Goal: Book appointment/travel/reservation

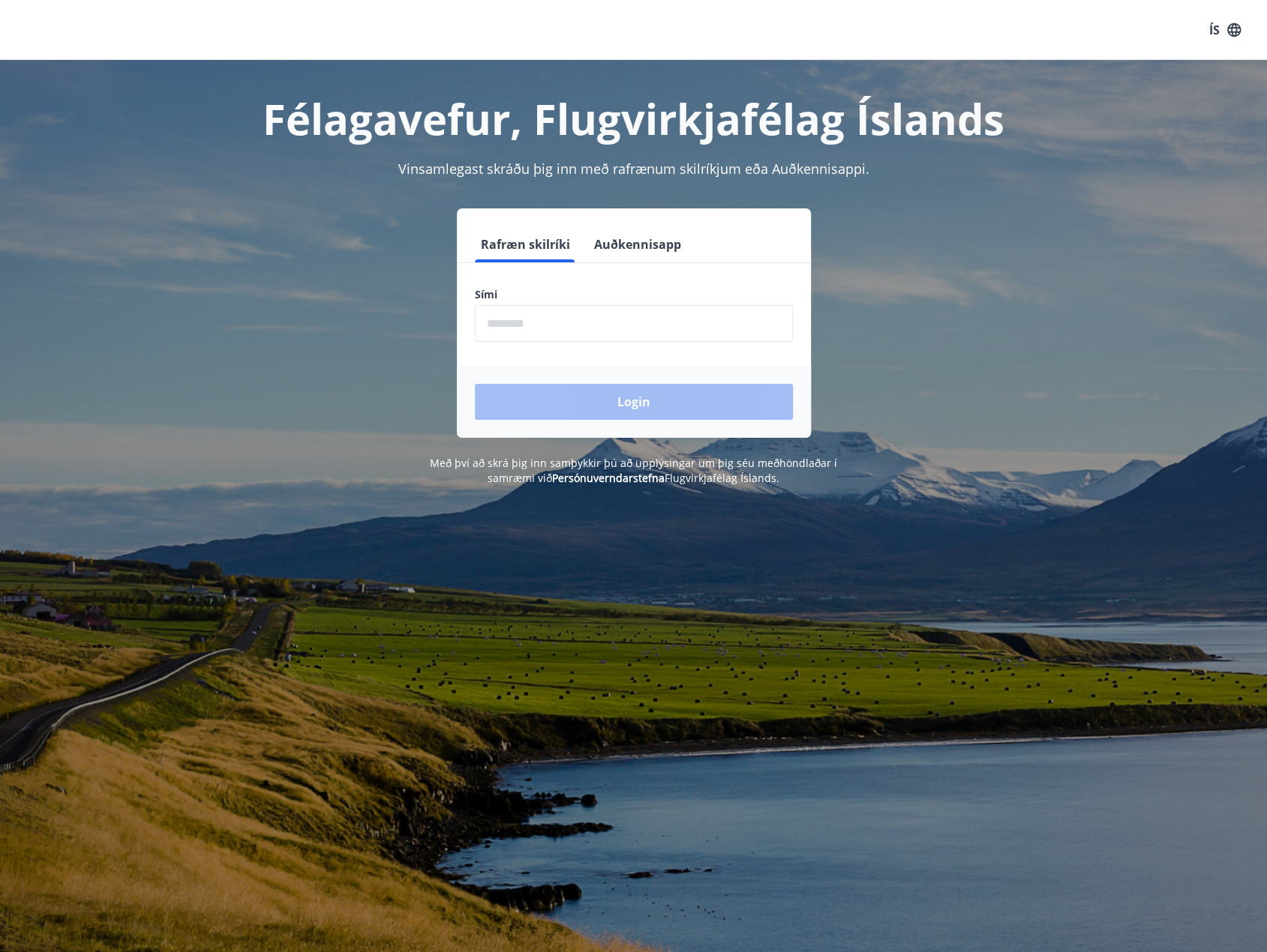
click at [584, 323] on input "phone" at bounding box center [633, 324] width 318 height 37
type input "********"
click at [595, 408] on button "Login" at bounding box center [633, 402] width 318 height 36
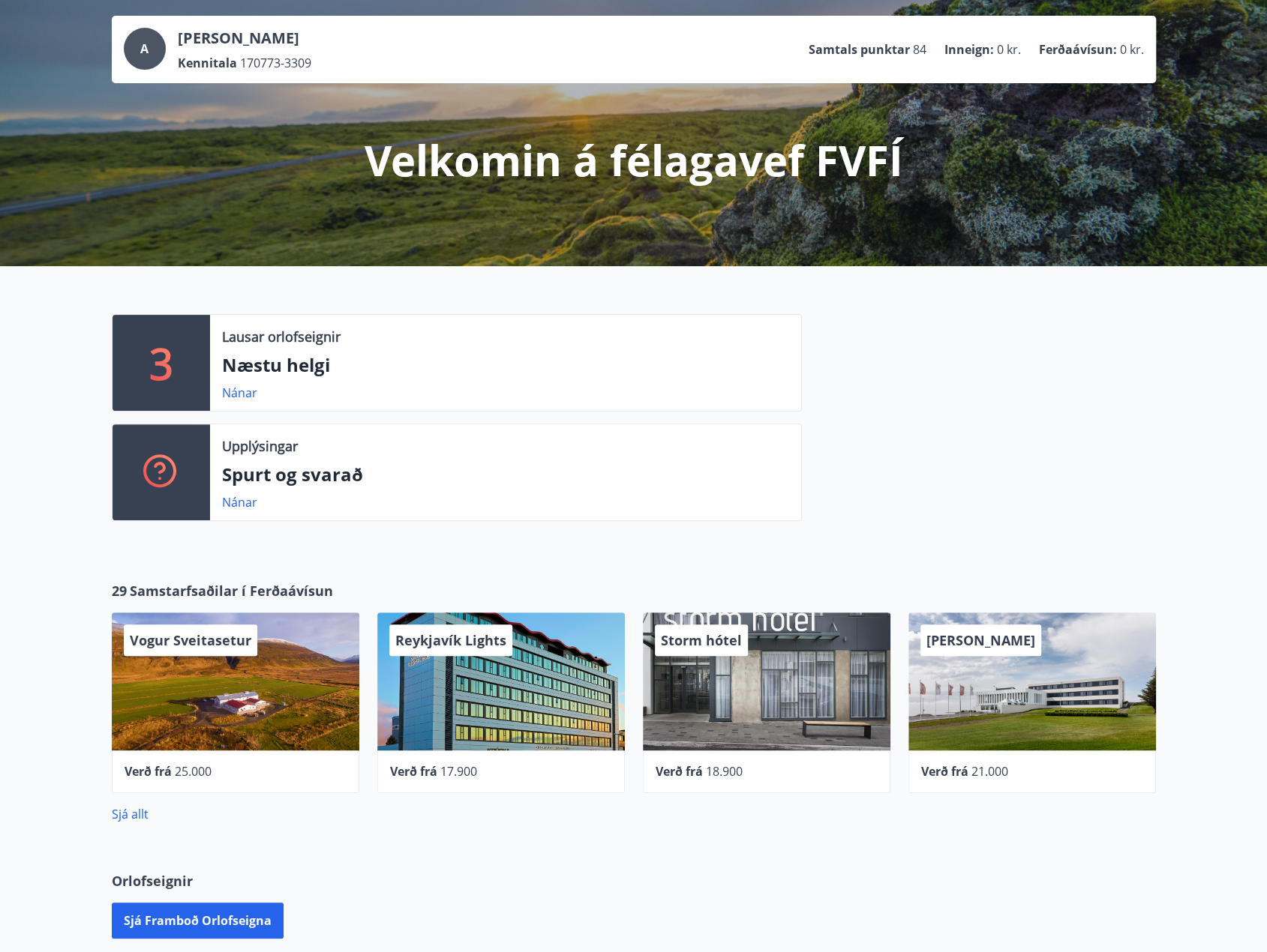
scroll to position [150, 0]
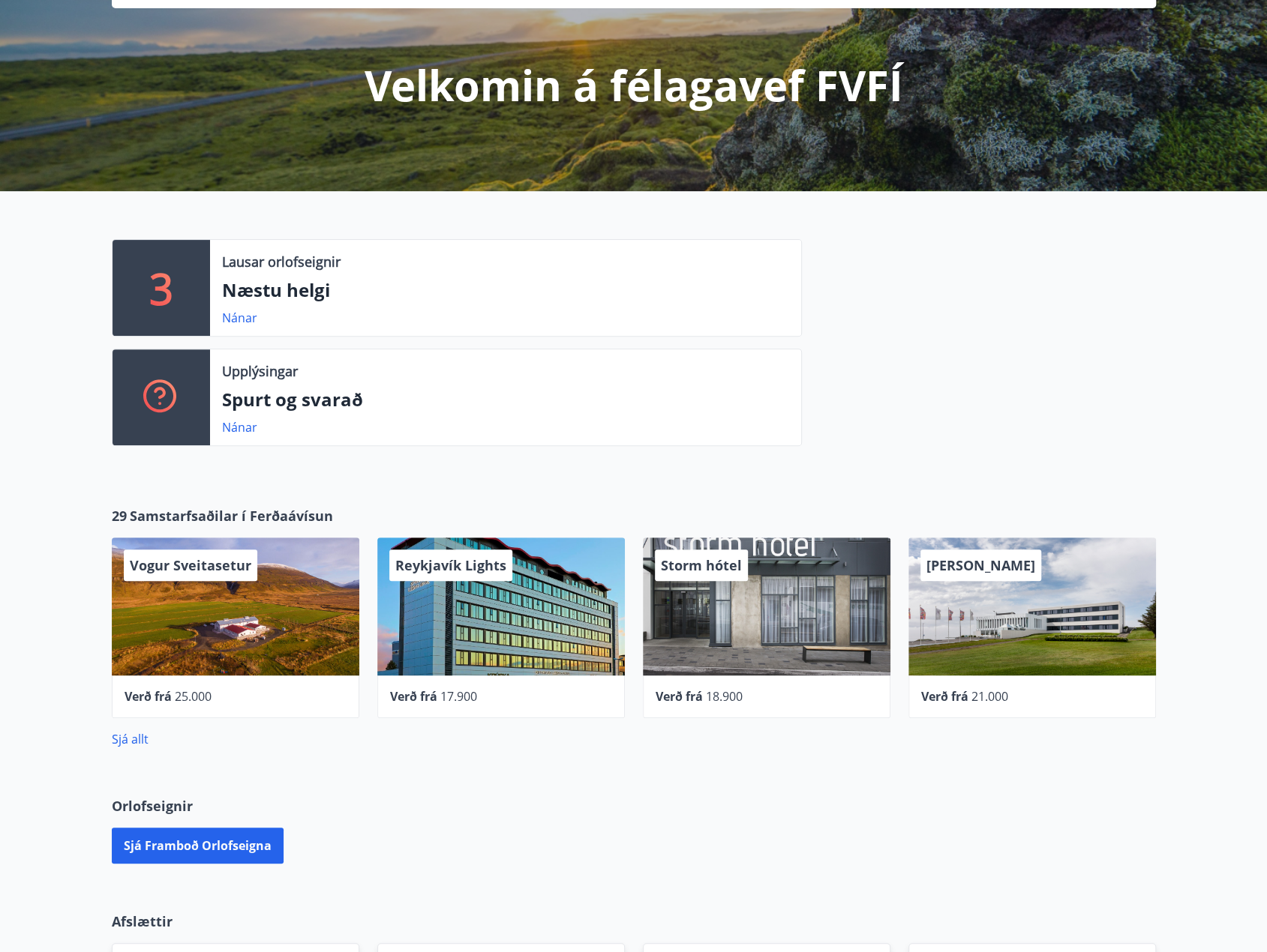
click at [188, 291] on div "3" at bounding box center [162, 287] width 97 height 96
click at [236, 320] on link "Nánar" at bounding box center [240, 318] width 36 height 16
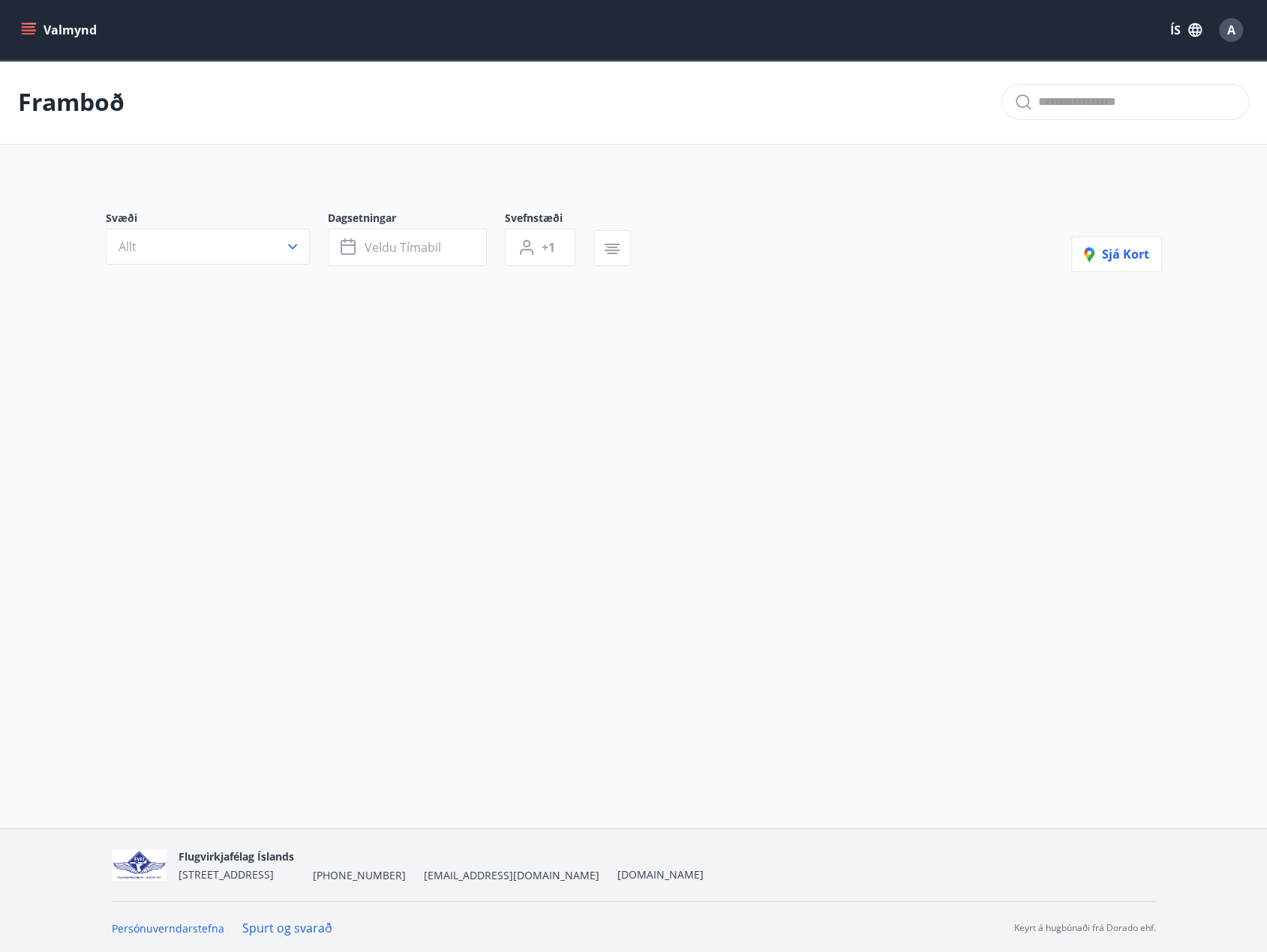
type input "*"
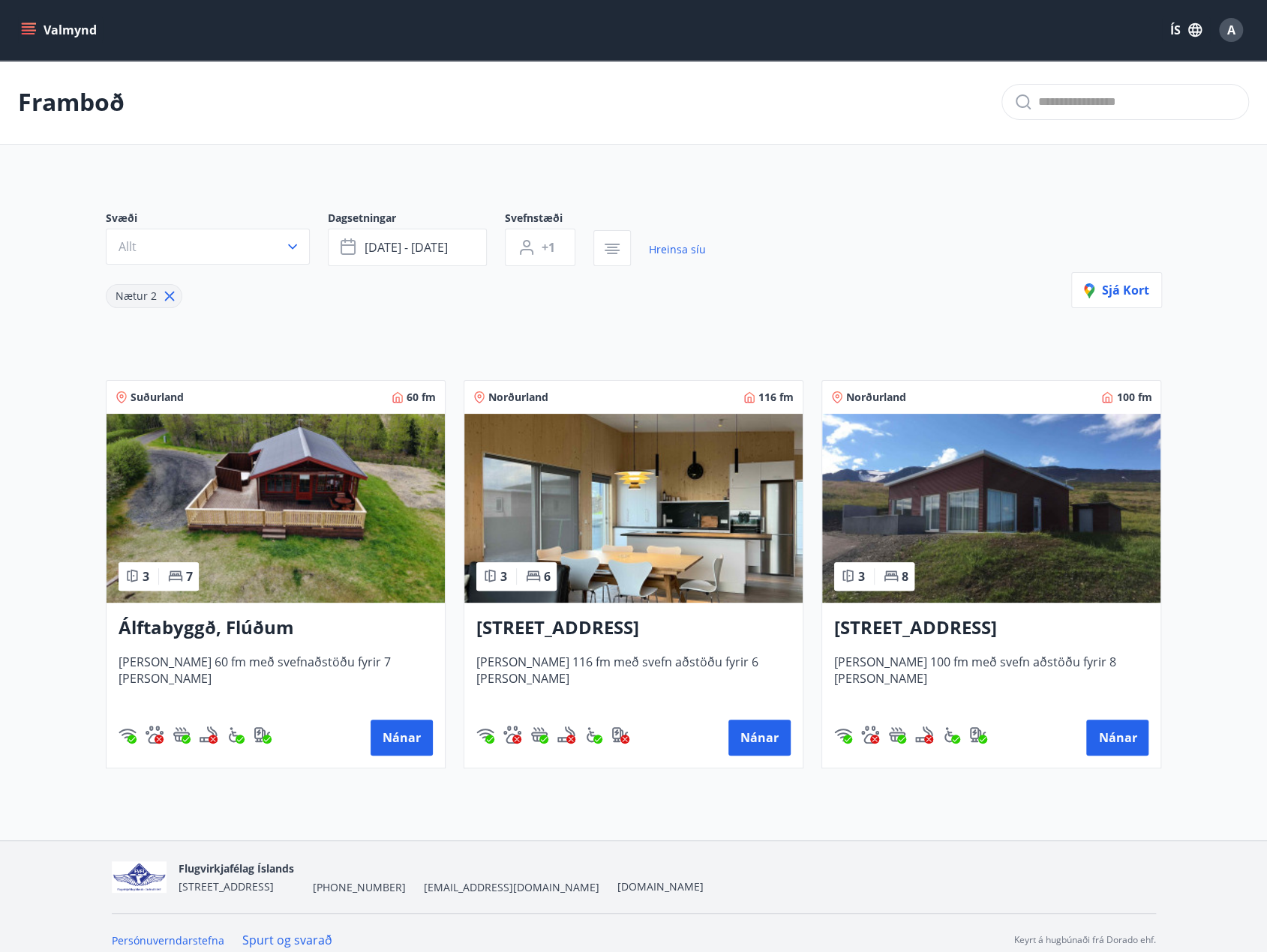
click at [140, 580] on div "3" at bounding box center [137, 576] width 25 height 16
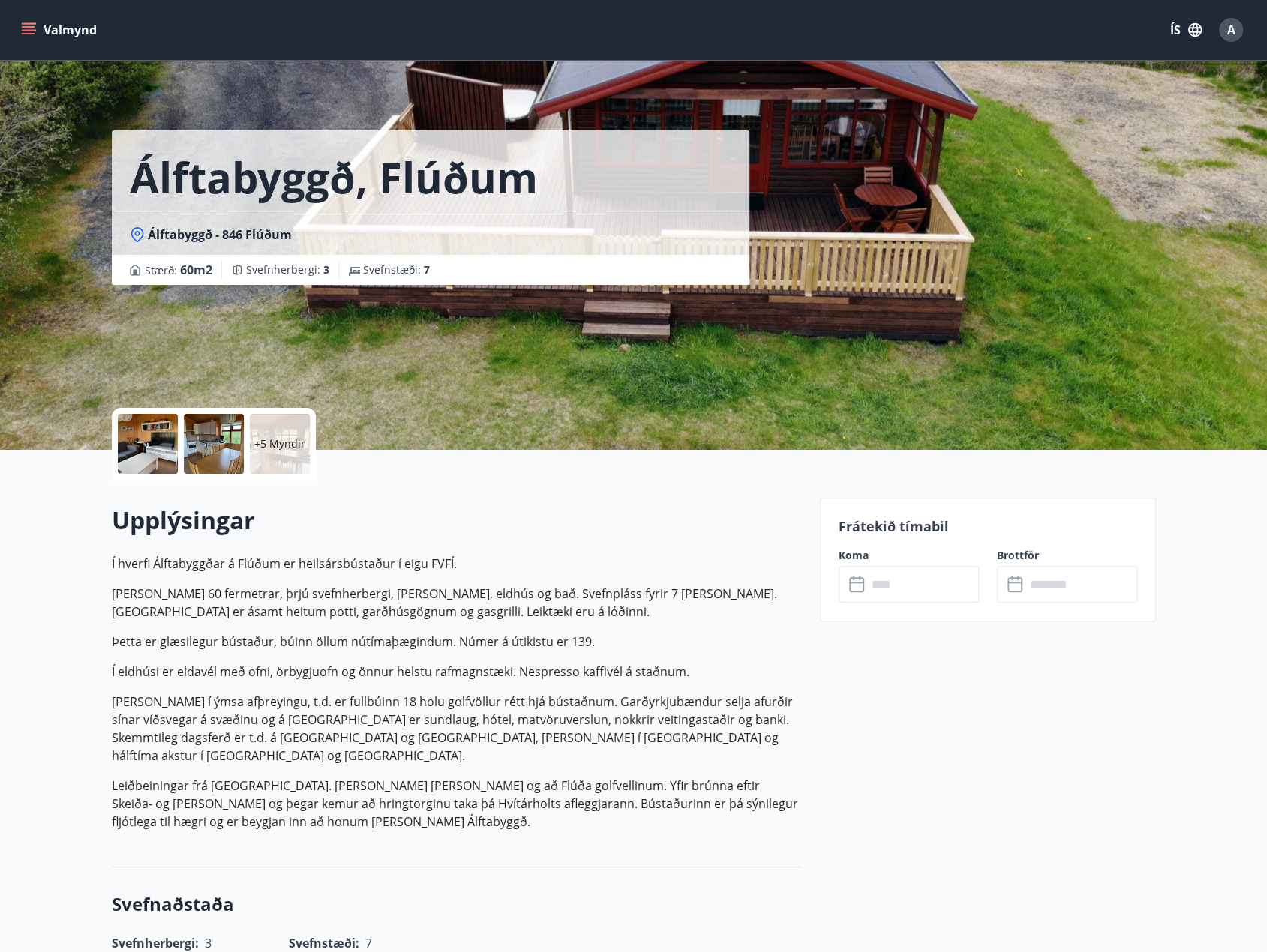
click at [24, 15] on div "Valmynd ÍS A" at bounding box center [633, 30] width 1231 height 36
click at [26, 22] on button "Valmynd" at bounding box center [60, 29] width 85 height 27
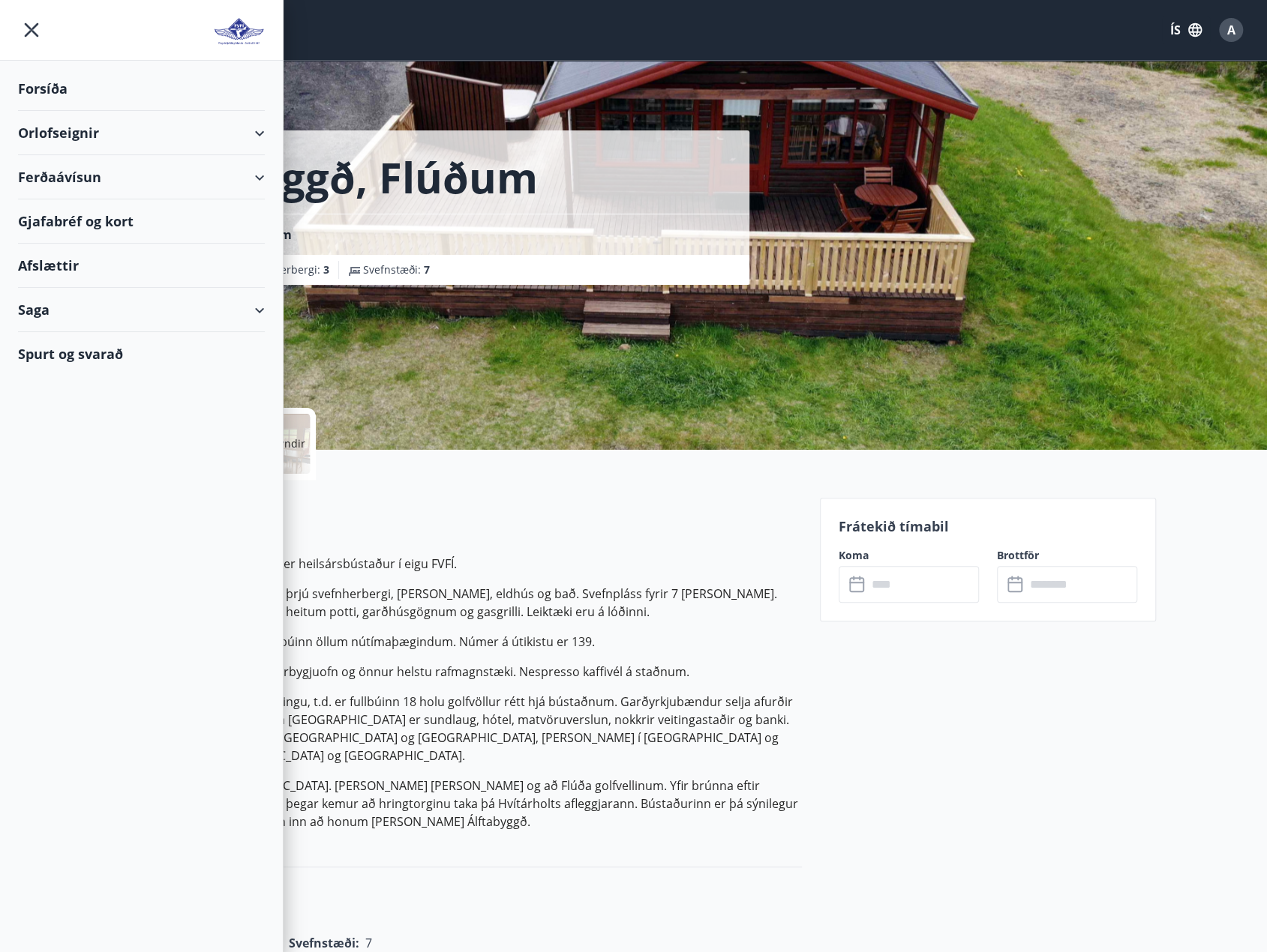
click at [51, 132] on div "Orlofseignir" at bounding box center [141, 133] width 247 height 44
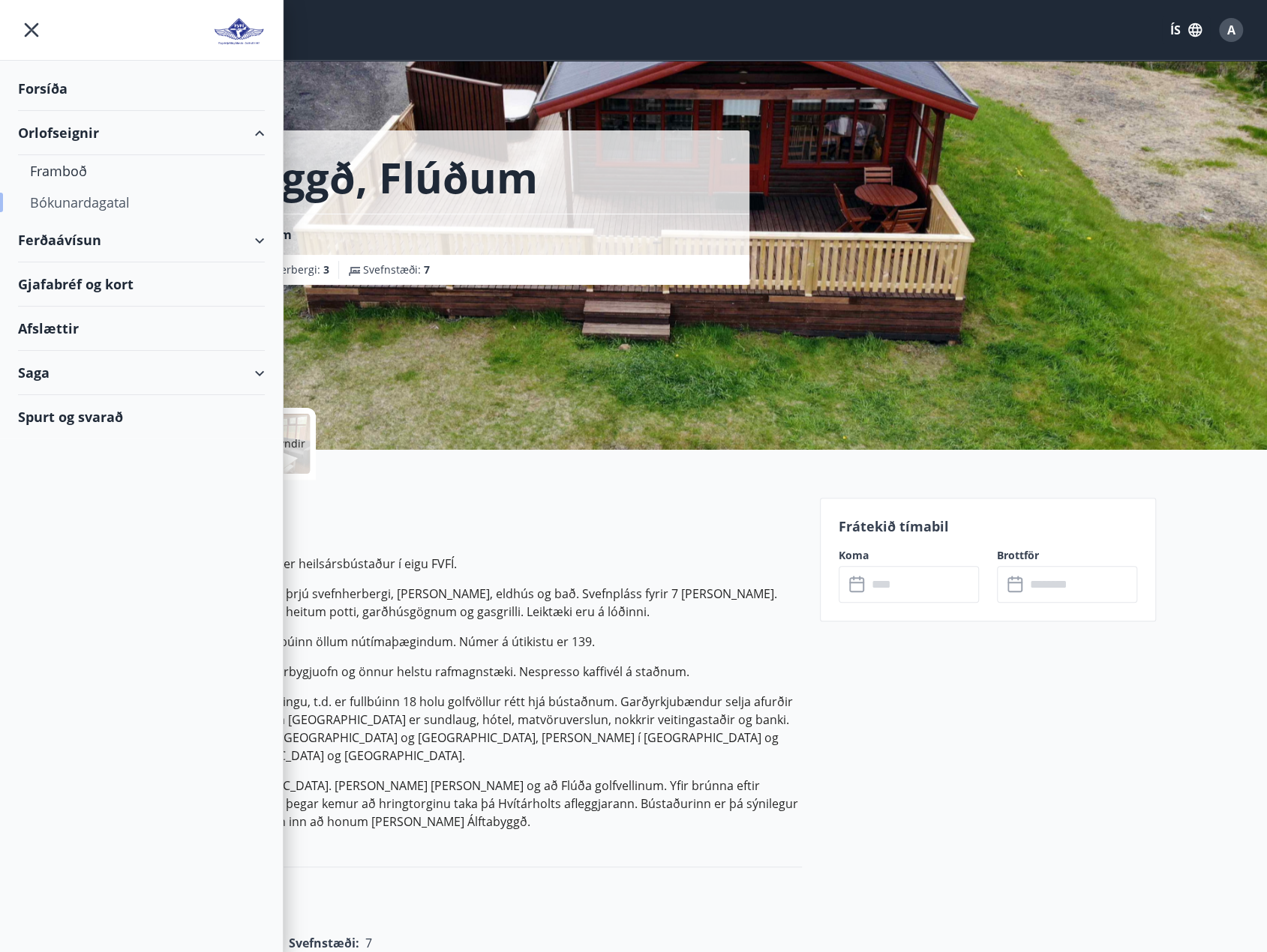
click at [63, 196] on div "Bókunardagatal" at bounding box center [141, 202] width 223 height 32
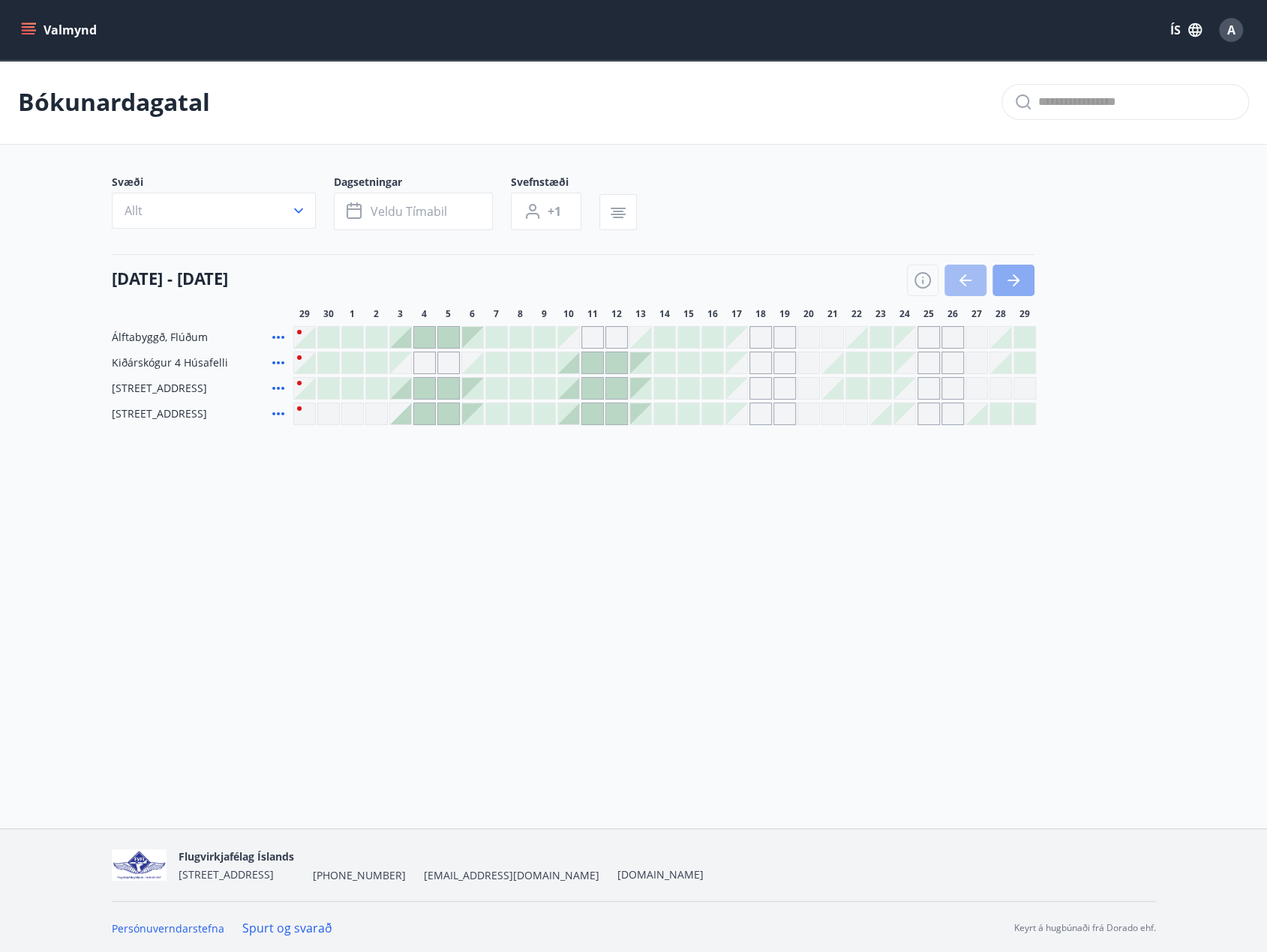
click at [1015, 281] on icon "button" at bounding box center [1013, 280] width 18 height 18
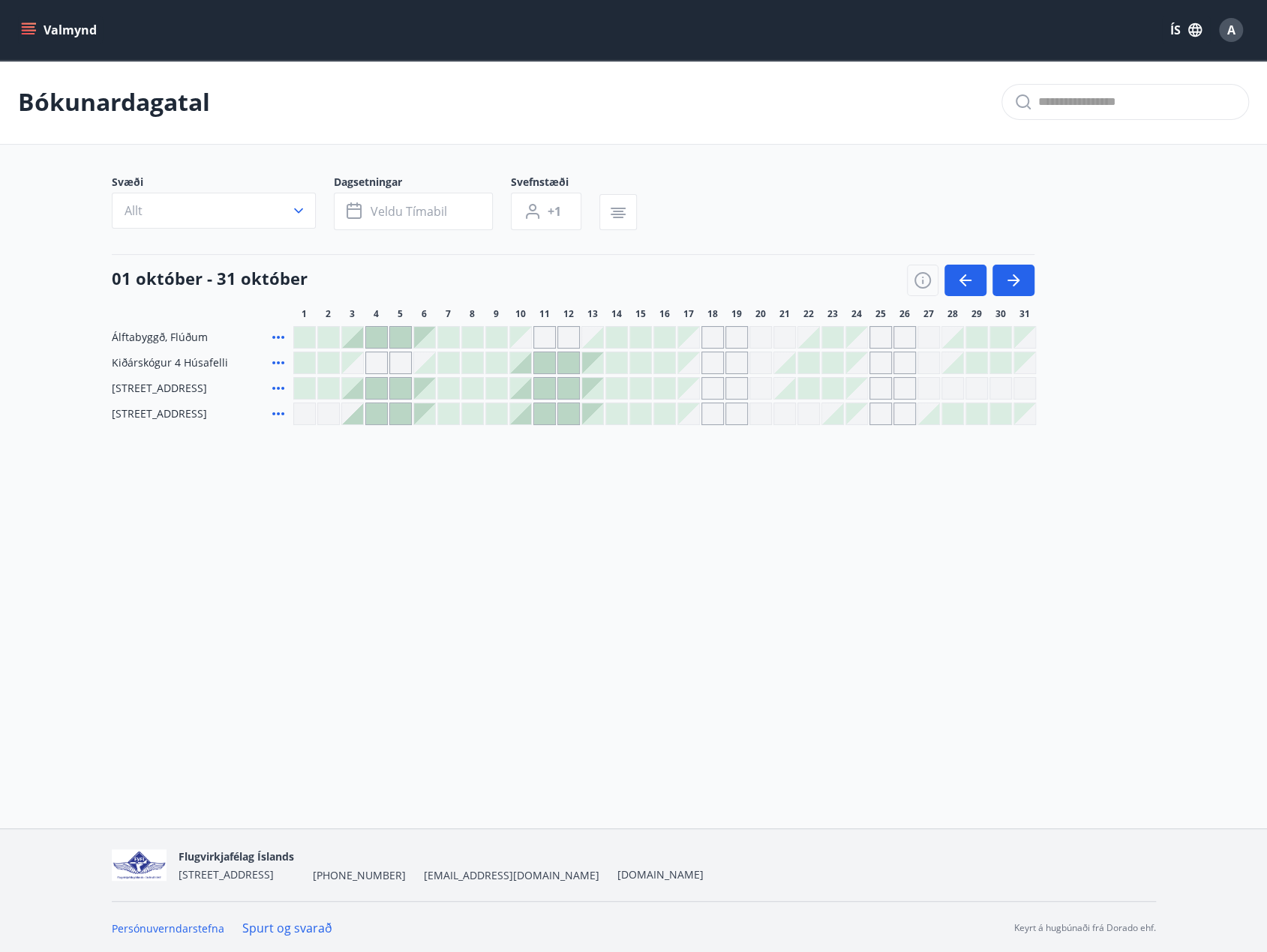
click at [853, 337] on div "Gráir dagar eru ekki bókanlegir" at bounding box center [856, 337] width 21 height 21
click at [1020, 281] on icon "button" at bounding box center [1013, 280] width 18 height 18
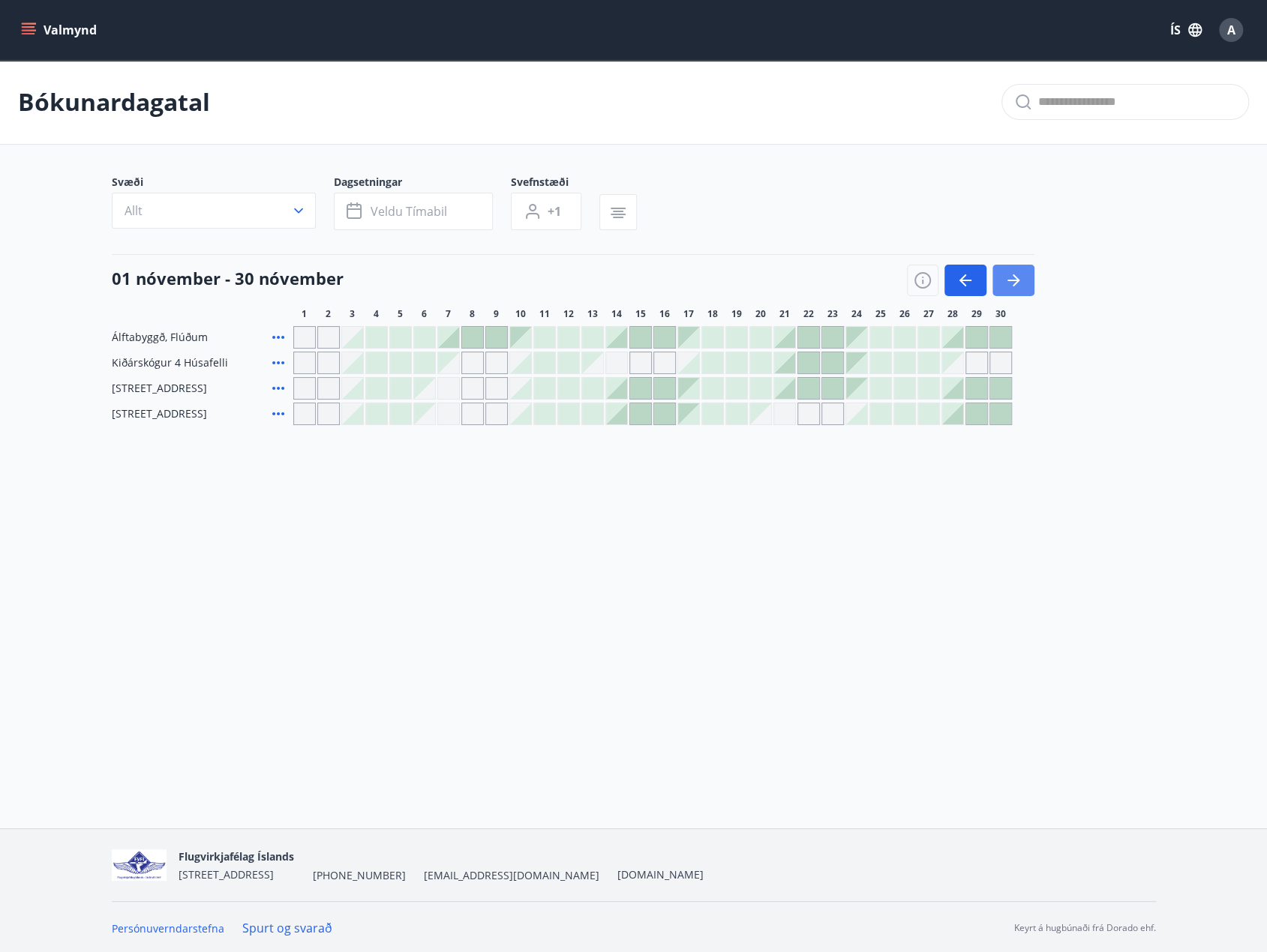
click at [1020, 281] on icon "button" at bounding box center [1013, 280] width 18 height 18
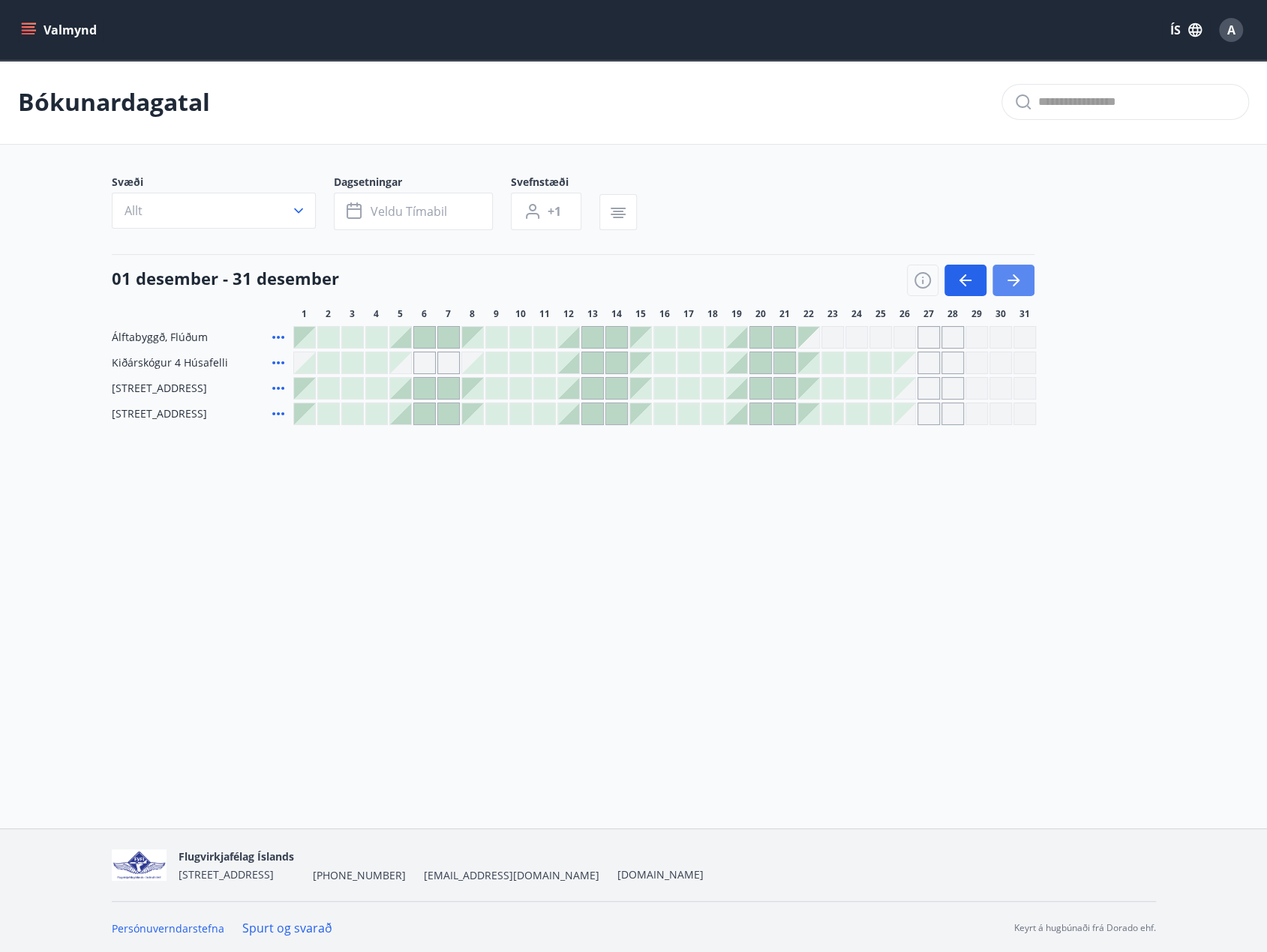
click at [1020, 281] on icon "button" at bounding box center [1013, 280] width 18 height 18
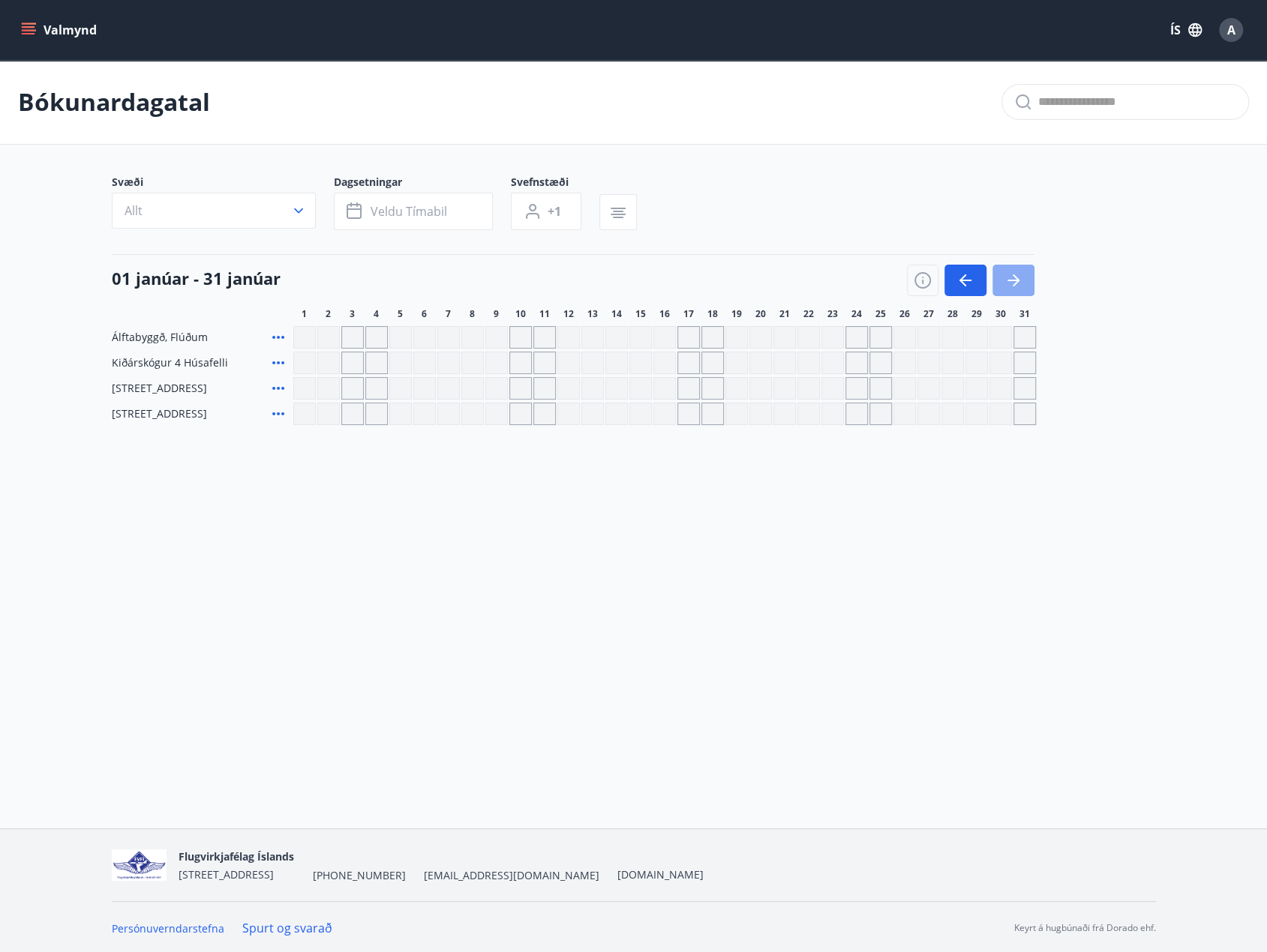
click at [1020, 281] on icon "button" at bounding box center [1013, 280] width 18 height 18
click at [959, 280] on icon "button" at bounding box center [965, 280] width 18 height 18
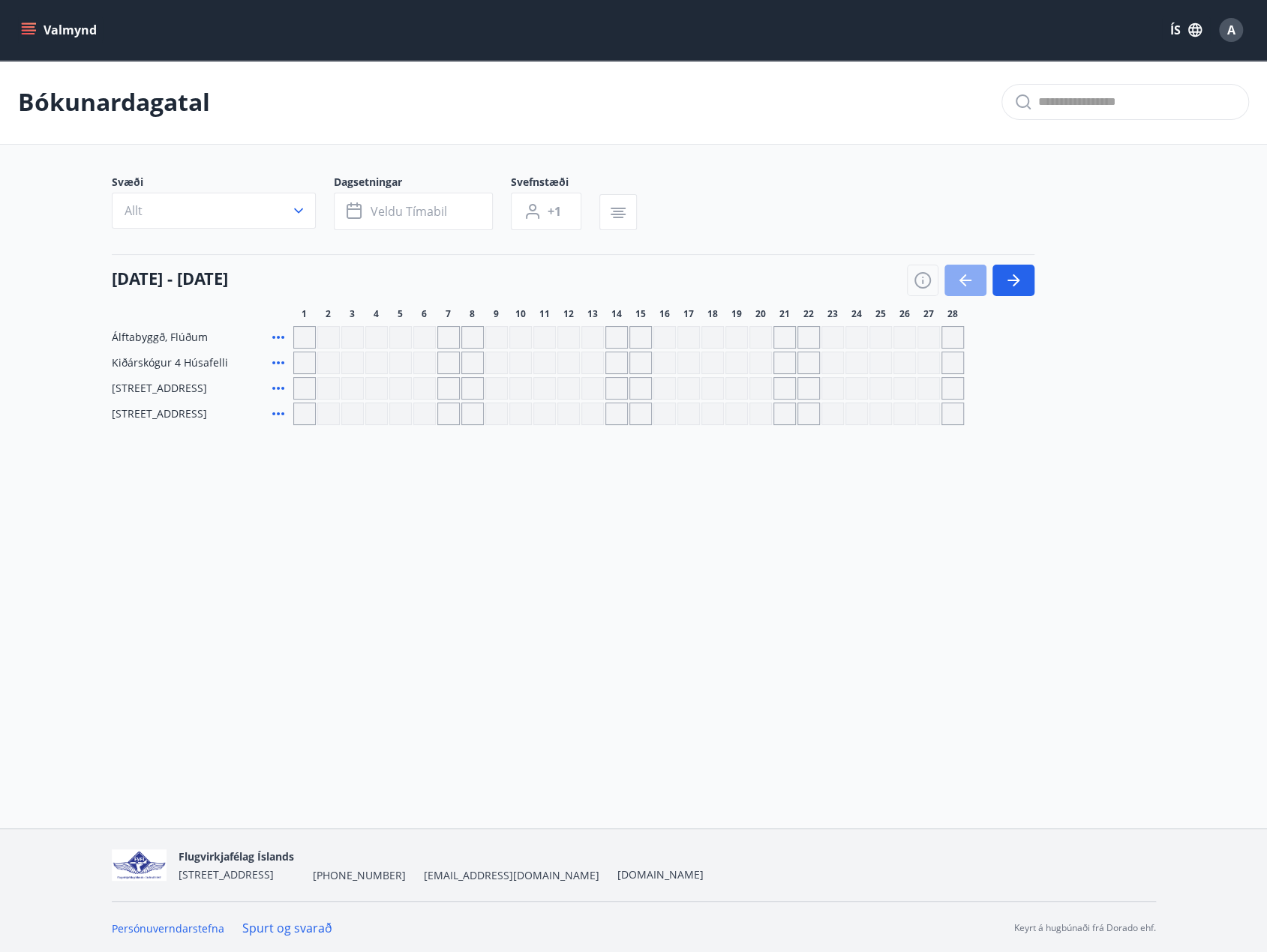
click at [959, 280] on icon "button" at bounding box center [965, 280] width 18 height 18
click at [959, 280] on icon "button" at bounding box center [962, 280] width 7 height 12
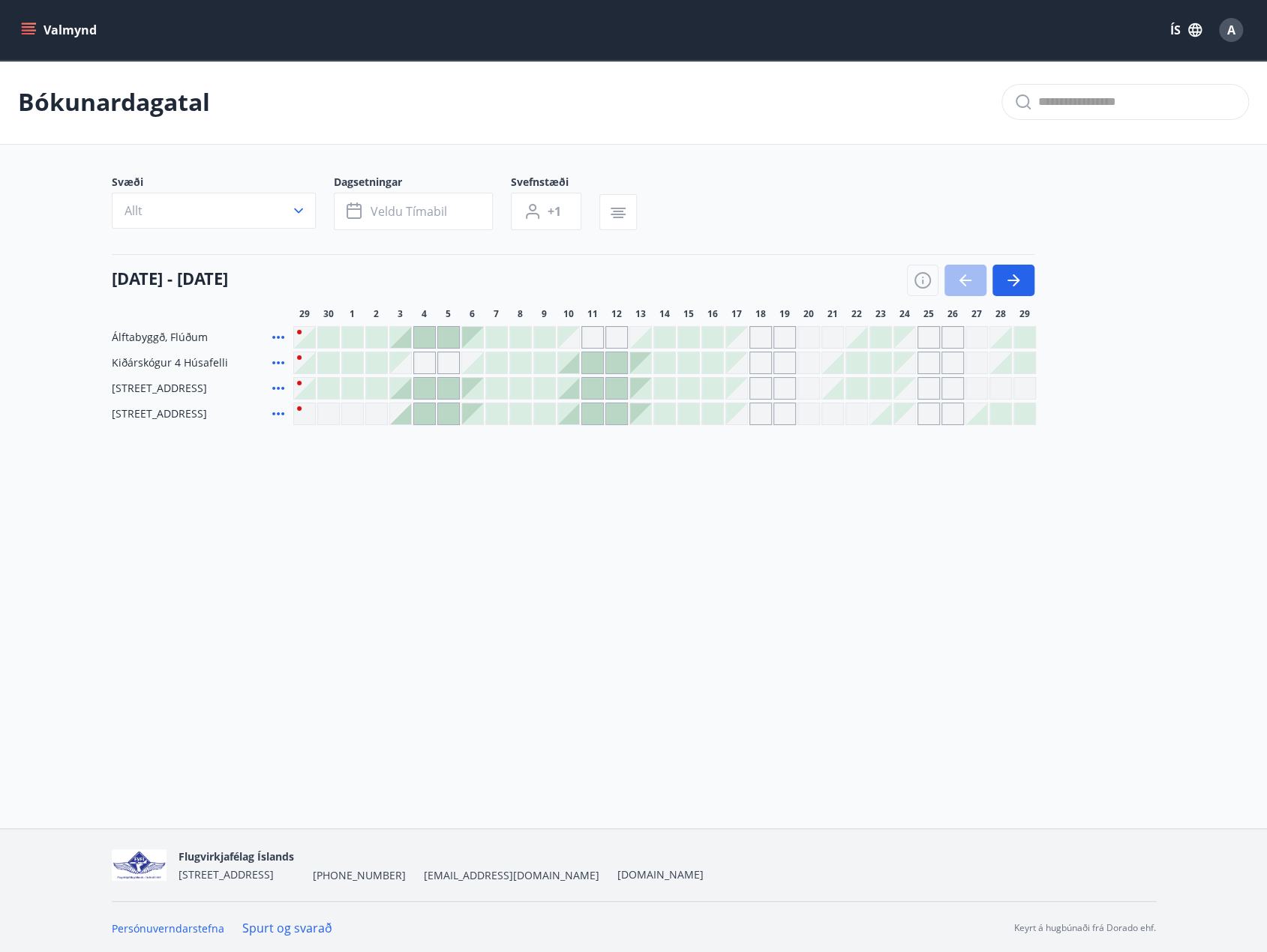
click at [107, 110] on p "Bókunardagatal" at bounding box center [114, 102] width 192 height 33
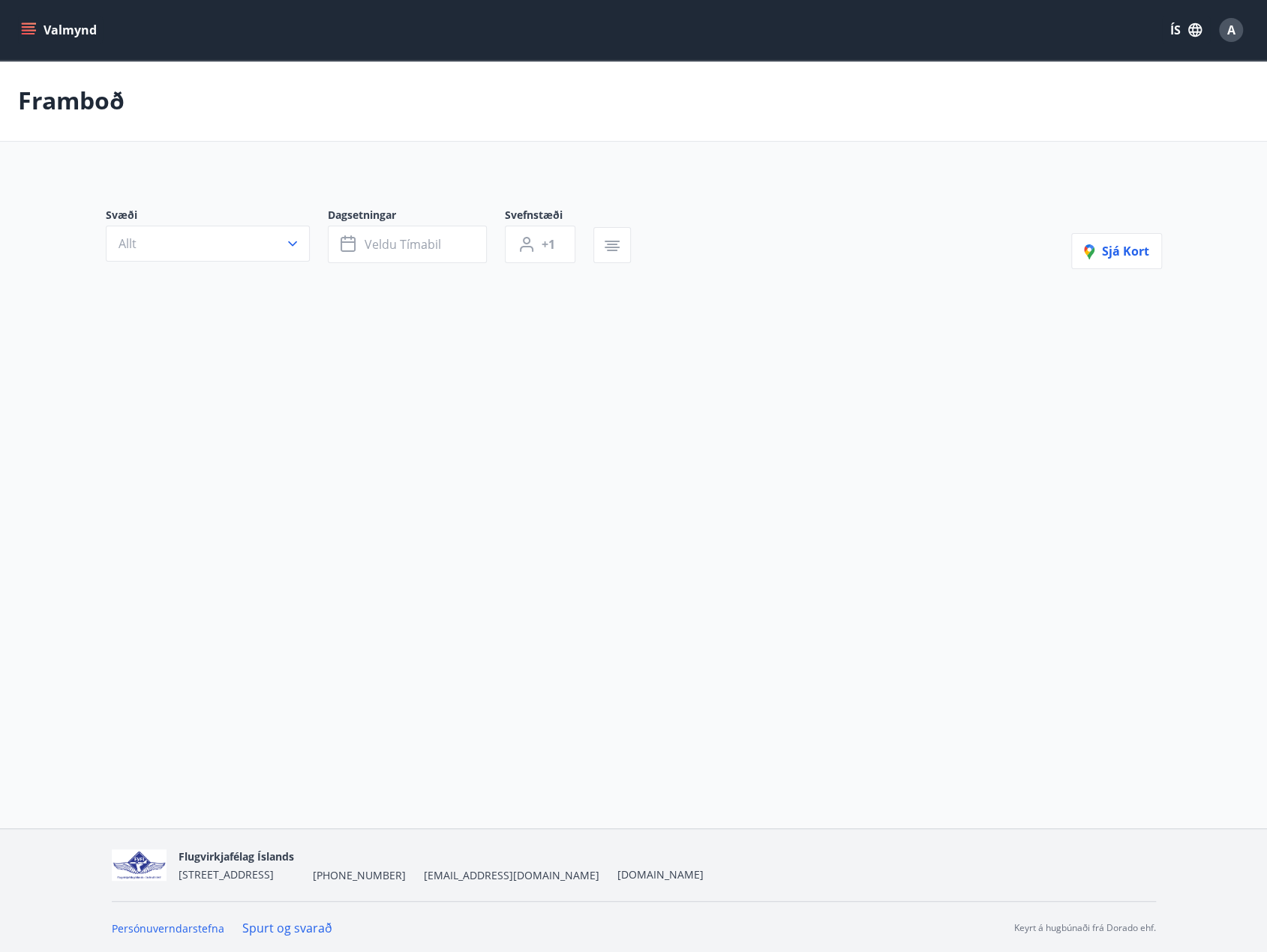
type input "*"
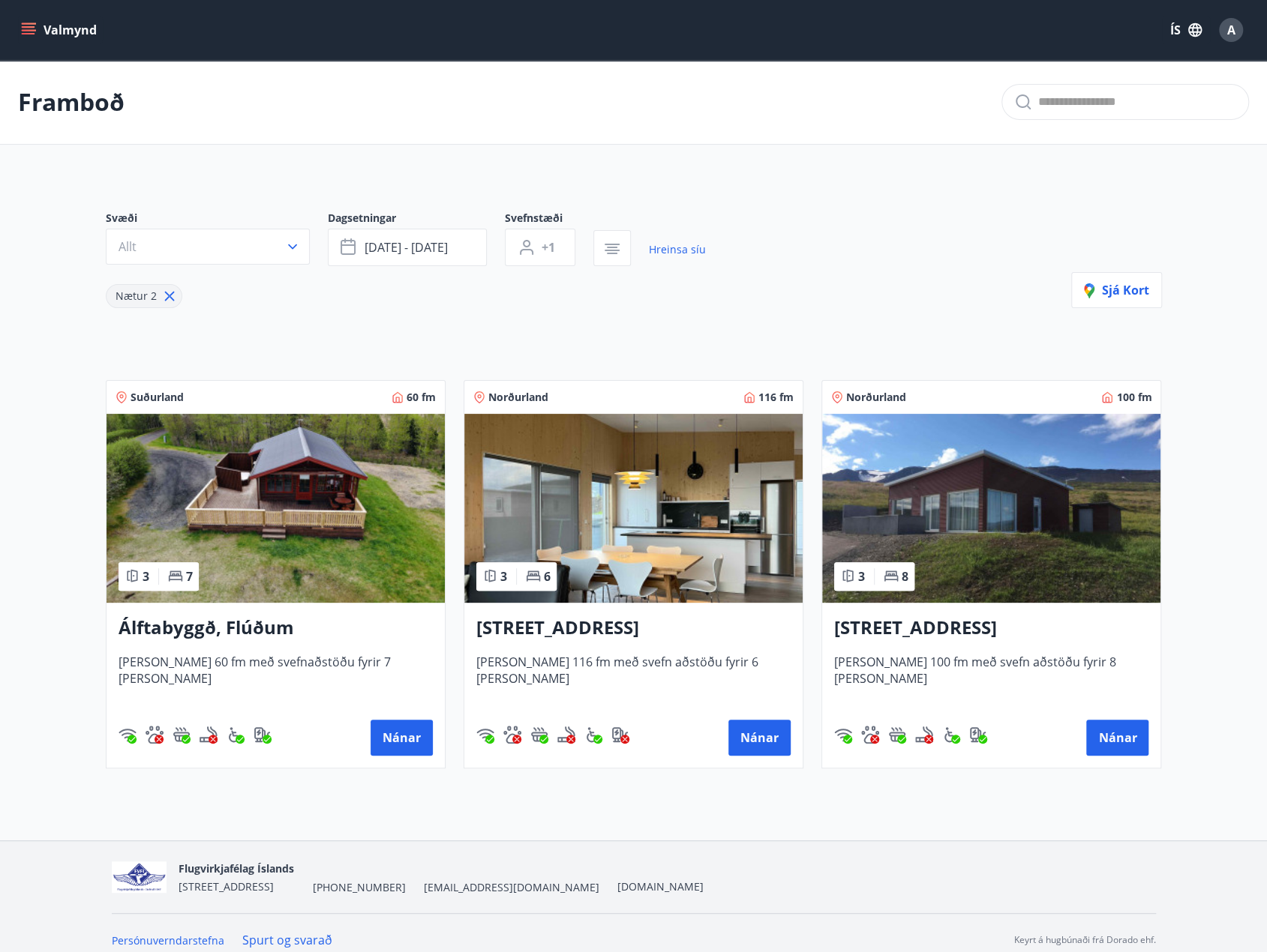
scroll to position [150, 0]
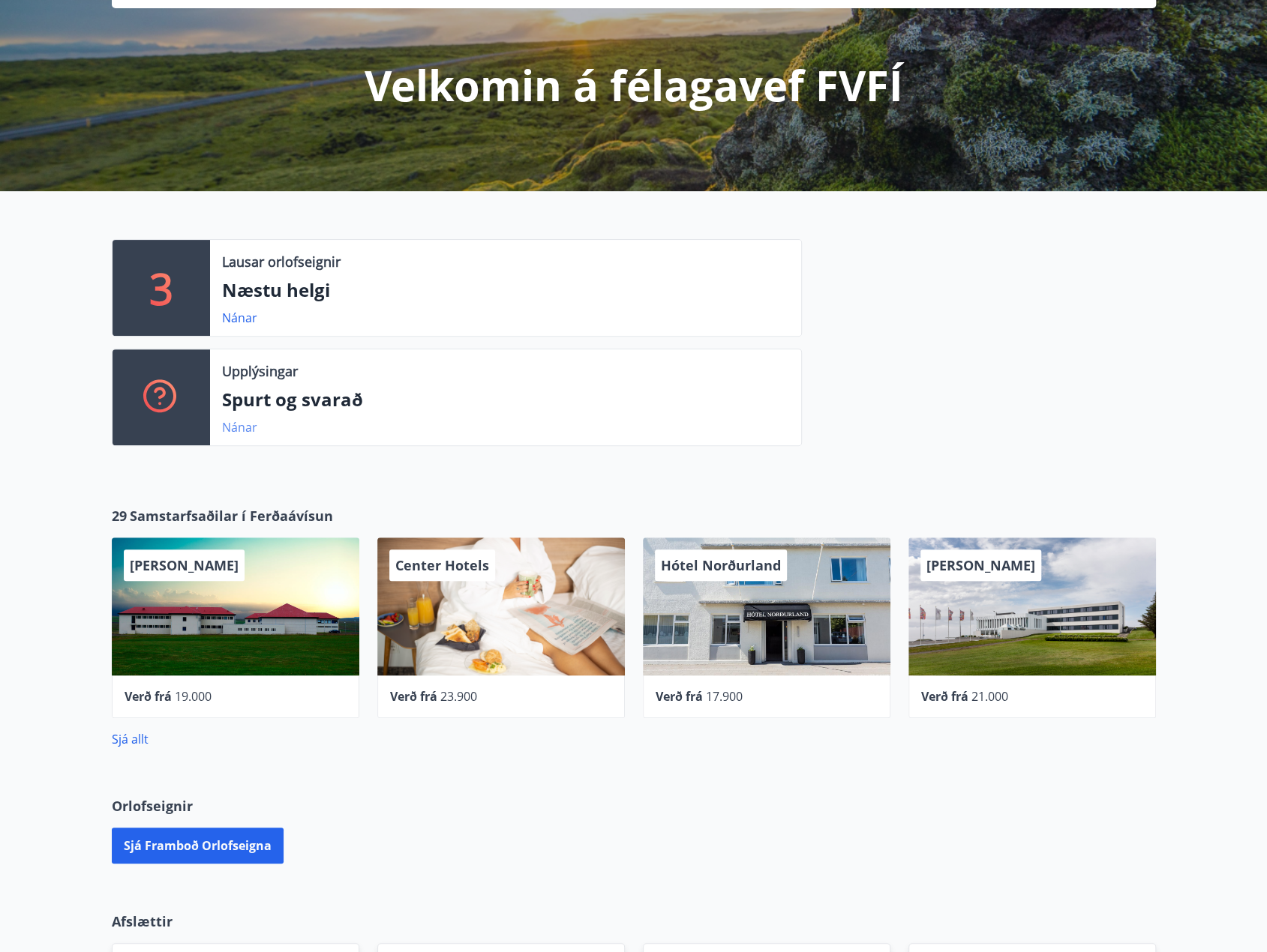
click at [246, 430] on link "Nánar" at bounding box center [240, 427] width 36 height 16
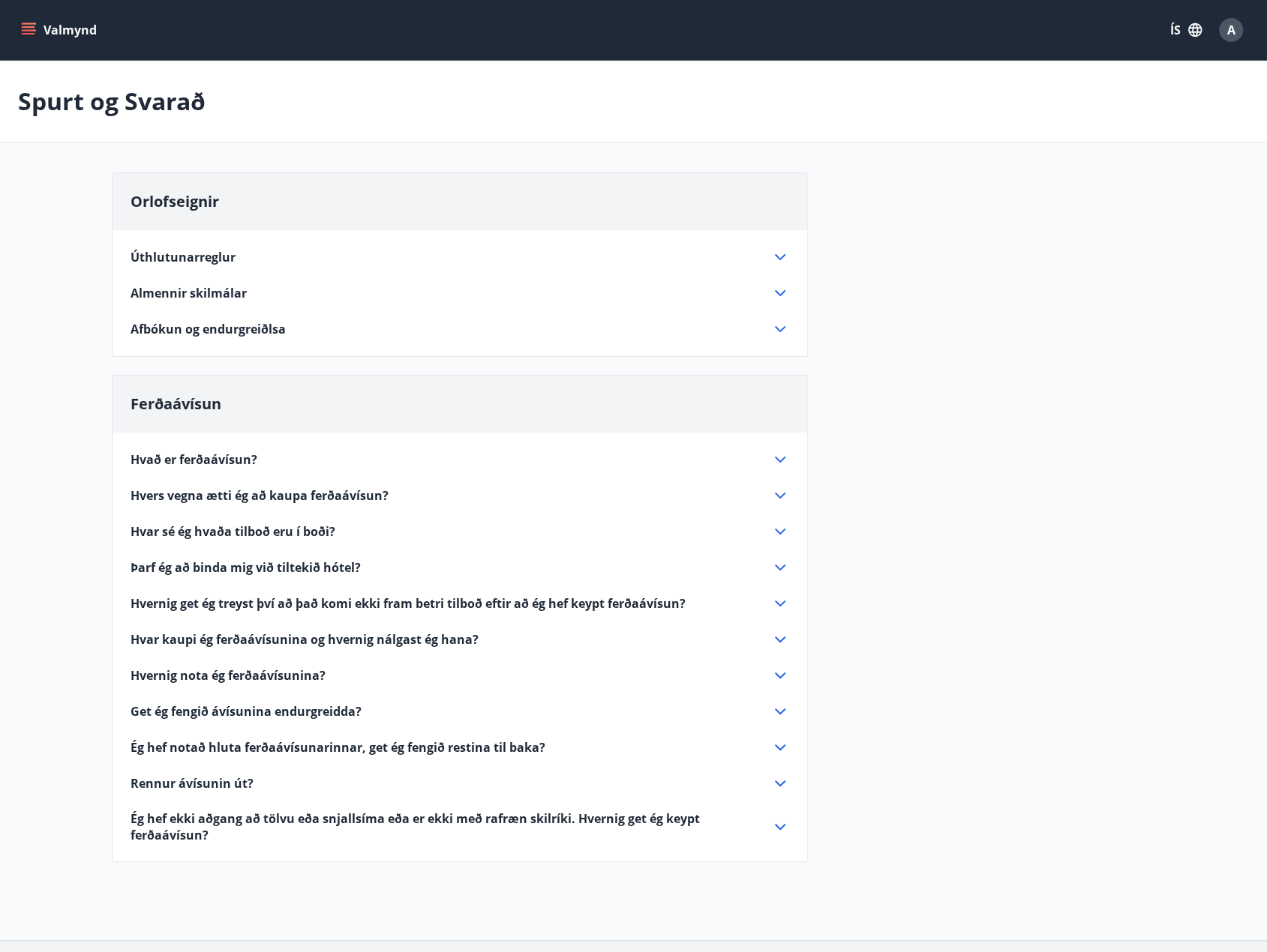
click at [783, 248] on icon at bounding box center [779, 257] width 18 height 18
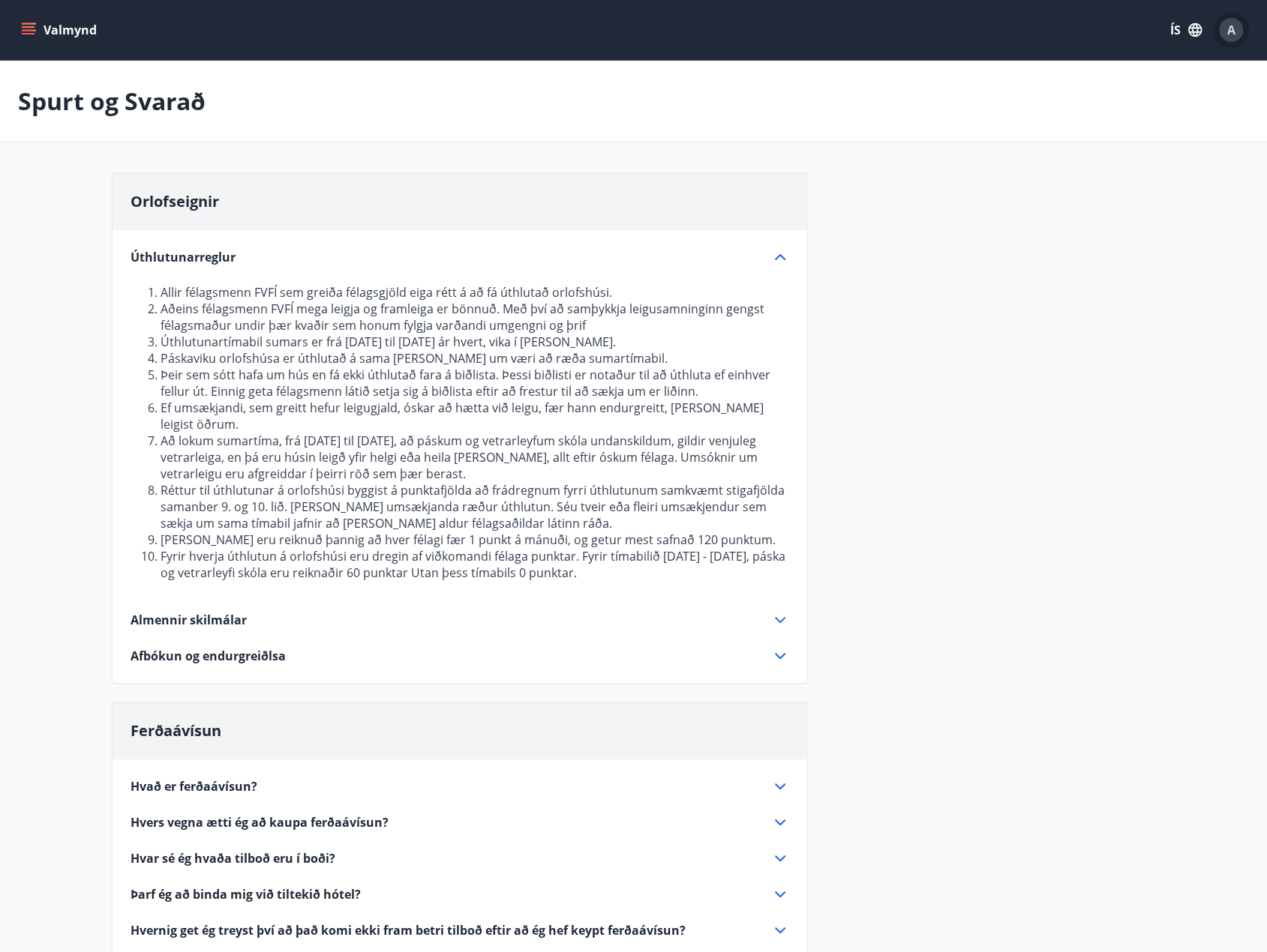
click at [1233, 35] on span "A" at bounding box center [1231, 29] width 9 height 16
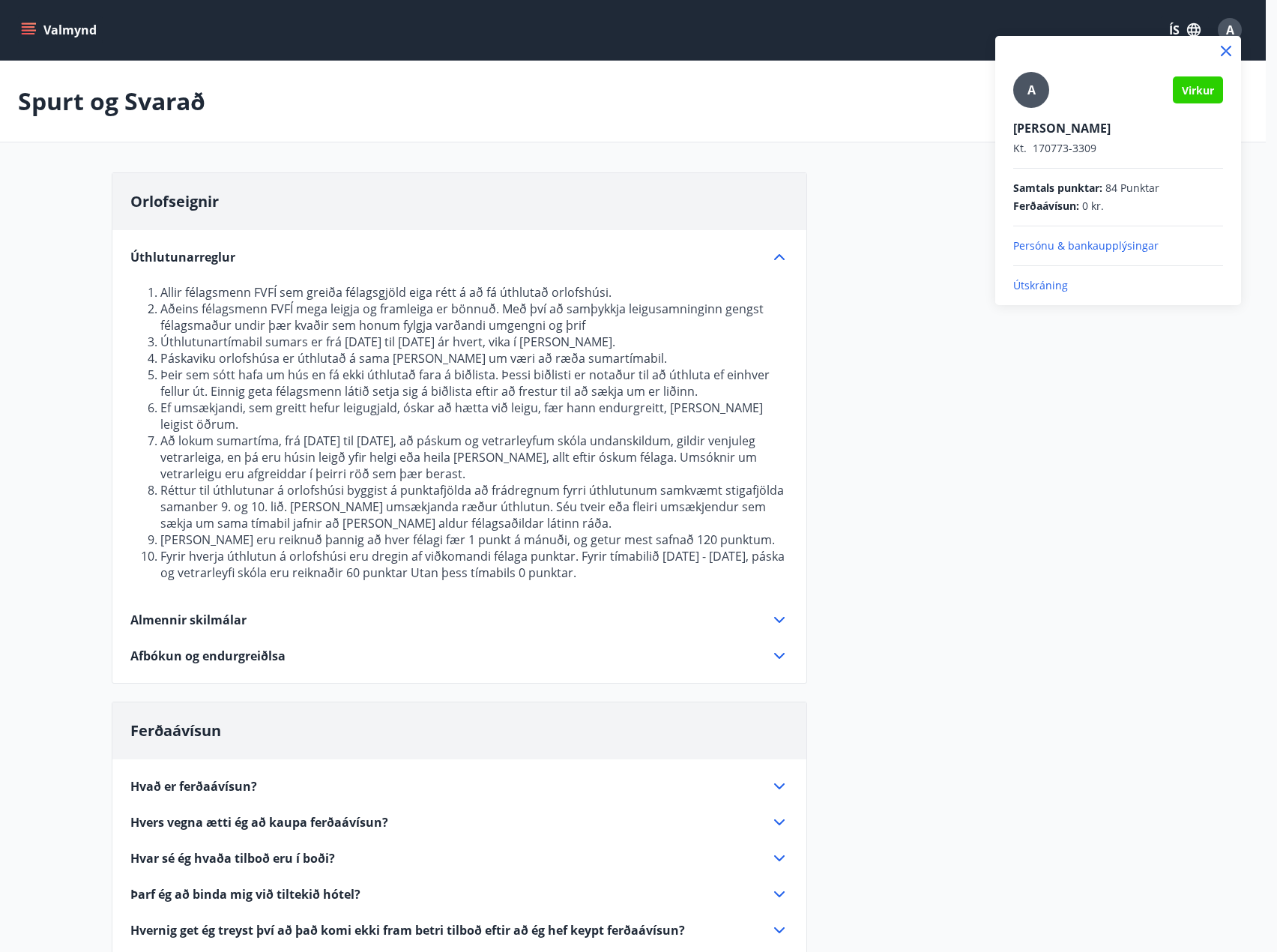
click at [1022, 613] on div at bounding box center [638, 476] width 1277 height 952
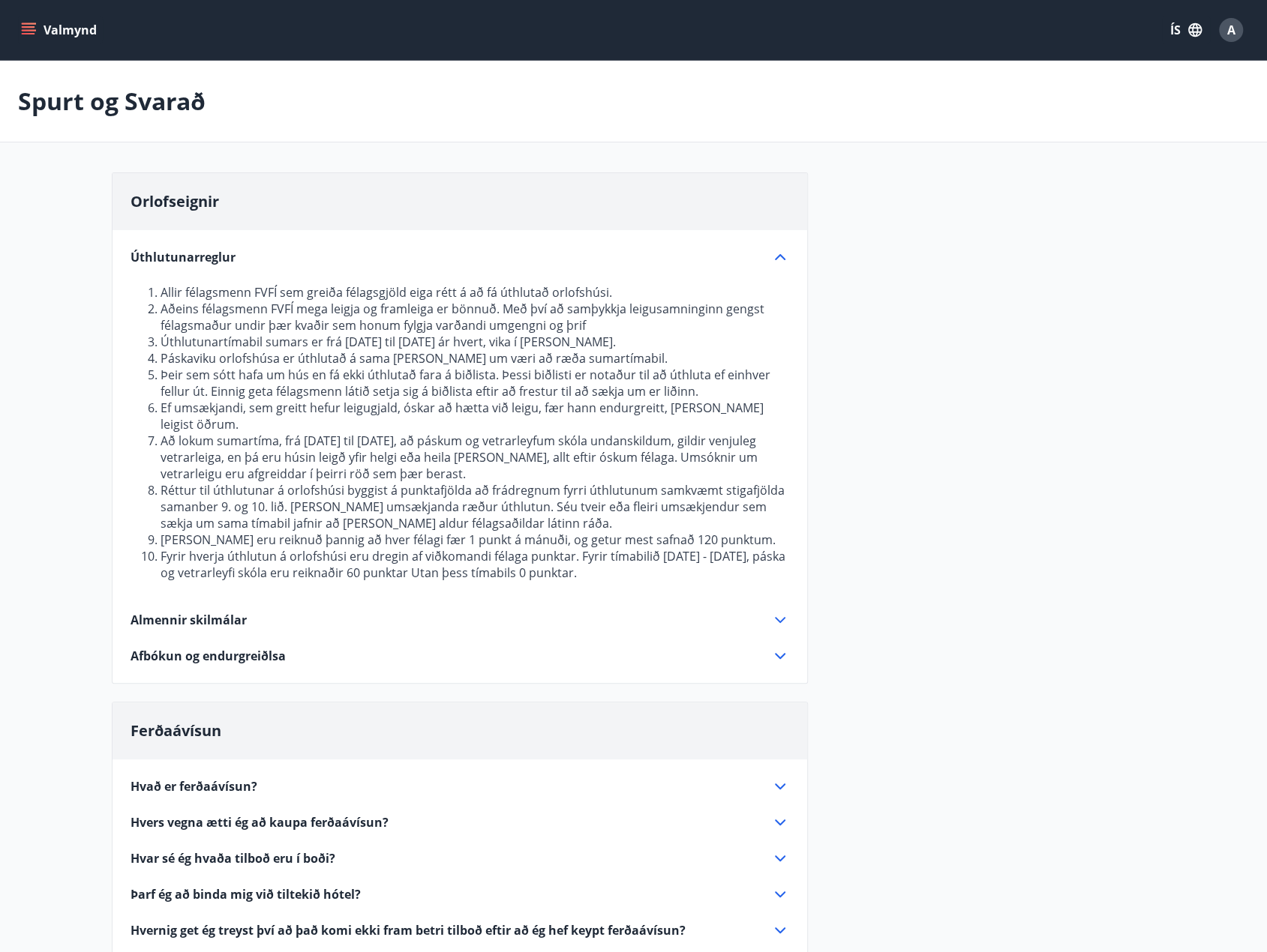
click at [28, 32] on icon "menu" at bounding box center [28, 29] width 15 height 15
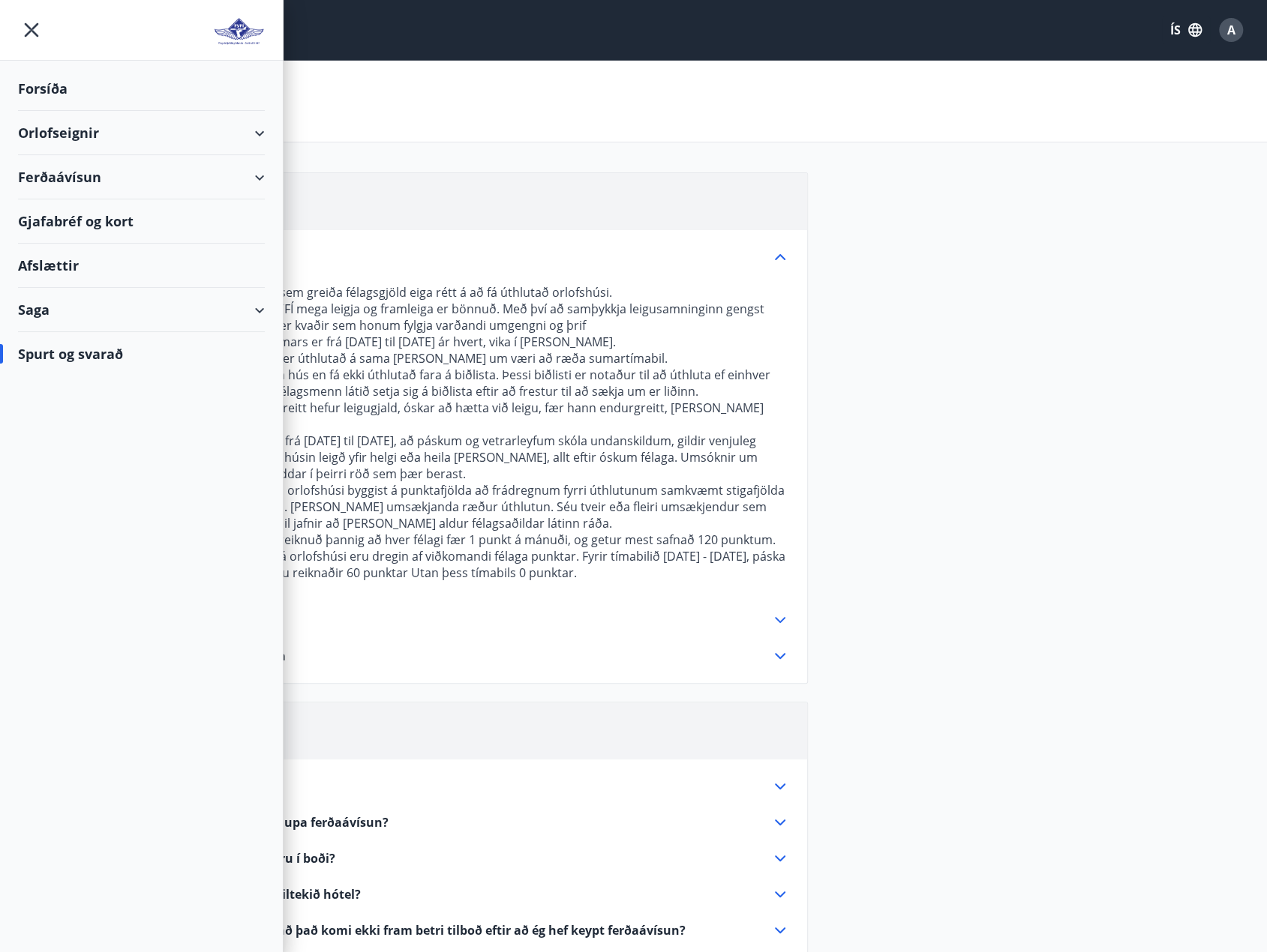
click at [70, 264] on div "Afslættir" at bounding box center [141, 265] width 247 height 44
